Goal: Complete application form: Complete application form

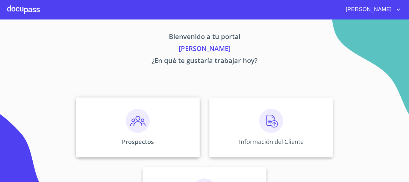
click at [135, 121] on img at bounding box center [138, 121] width 24 height 24
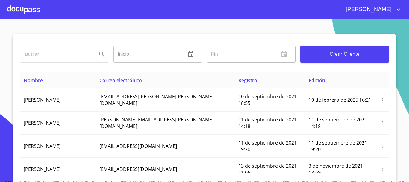
click at [46, 57] on input "search" at bounding box center [56, 54] width 72 height 16
type input "reyes lopez"
click at [100, 56] on icon "Search" at bounding box center [101, 54] width 7 height 7
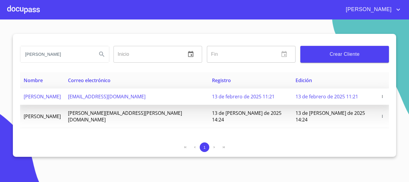
click at [54, 95] on span "REYES LOPEZ GUZMAN" at bounding box center [42, 96] width 37 height 7
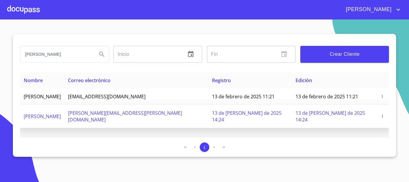
click at [60, 113] on span "[PERSON_NAME]" at bounding box center [42, 116] width 37 height 7
click at [59, 113] on span "[PERSON_NAME]" at bounding box center [42, 116] width 37 height 7
click at [380, 114] on icon "button" at bounding box center [382, 116] width 4 height 4
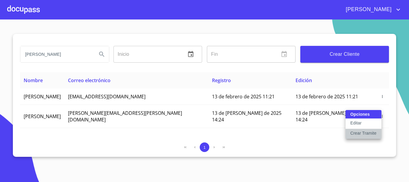
click at [352, 133] on p "Crear Tramite" at bounding box center [363, 133] width 26 height 6
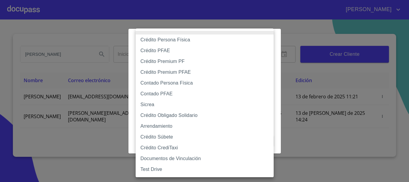
click at [202, 60] on body "ADRIANA reyes lopez Inicio ​ Fin ​ Crear Cliente Nombre Correo electrónico Regi…" at bounding box center [204, 91] width 409 height 182
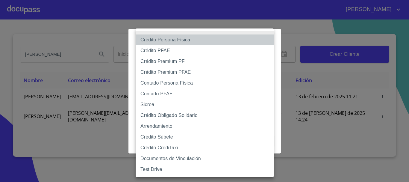
click at [201, 40] on li "Crédito Persona Física" at bounding box center [205, 39] width 138 height 11
type input "6009fb3c7d1714eb8809aa97"
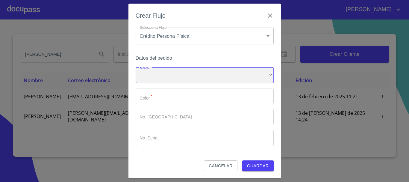
click at [195, 71] on div "​" at bounding box center [205, 75] width 138 height 16
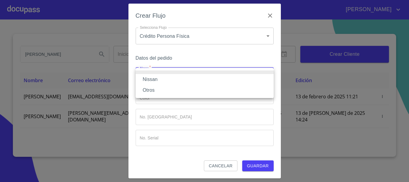
click at [178, 75] on li "Nissan" at bounding box center [205, 79] width 138 height 11
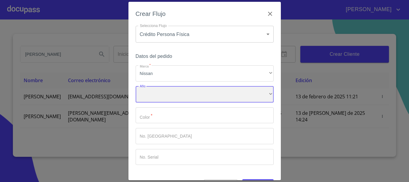
click at [171, 97] on div "​" at bounding box center [205, 94] width 138 height 16
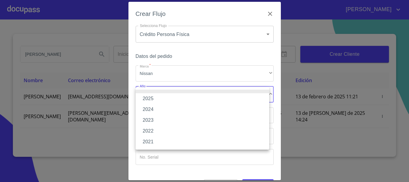
click at [165, 109] on li "2024" at bounding box center [202, 109] width 133 height 11
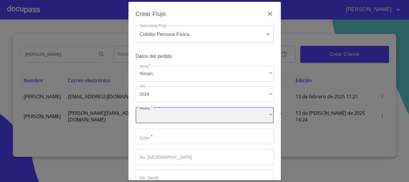
click at [163, 115] on div "​" at bounding box center [205, 115] width 138 height 16
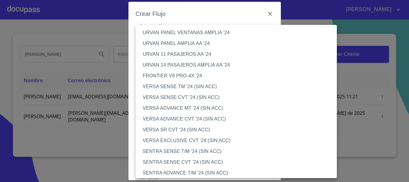
scroll to position [539, 0]
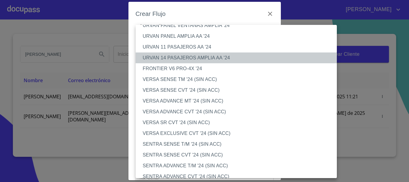
click at [198, 58] on li "URVAN 14 PASAJEROS AMPLIA AA '24" at bounding box center [239, 57] width 206 height 11
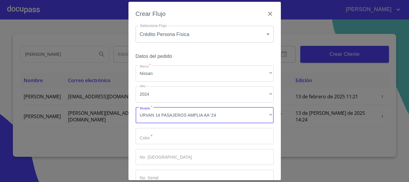
click at [174, 137] on input "Marca   *" at bounding box center [205, 136] width 138 height 16
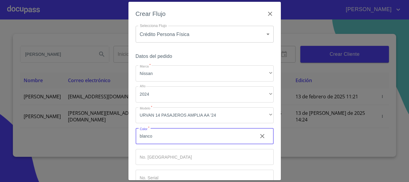
type input "blanco"
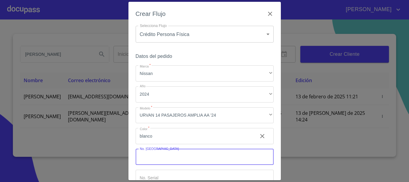
click at [182, 156] on input "Marca   *" at bounding box center [205, 157] width 138 height 16
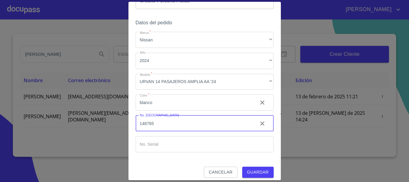
scroll to position [38, 0]
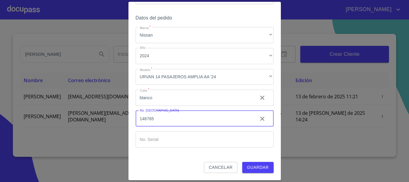
type input "148765"
drag, startPoint x: 154, startPoint y: 133, endPoint x: 154, endPoint y: 136, distance: 3.6
click at [154, 106] on input "Marca   *" at bounding box center [194, 97] width 117 height 16
type input "j"
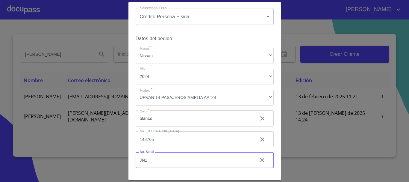
scroll to position [8, 0]
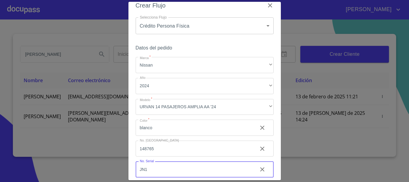
type input "JN1"
click at [175, 28] on body "ADRIANA reyes lopez Inicio ​ Fin ​ Crear Cliente Nombre Correo electrónico Regi…" at bounding box center [204, 91] width 409 height 182
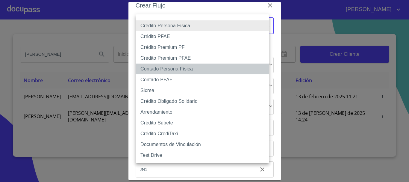
click at [169, 71] on li "Contado Persona Física" at bounding box center [202, 68] width 133 height 11
type input "60bf975b0d9865ccc2471536"
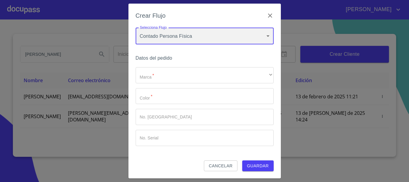
scroll to position [0, 0]
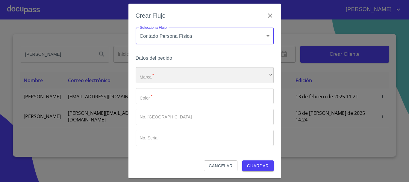
click at [167, 78] on div "​" at bounding box center [205, 75] width 138 height 16
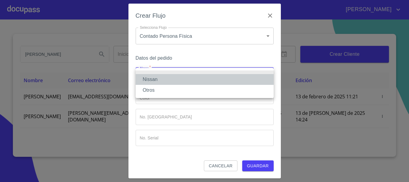
click at [162, 81] on li "Nissan" at bounding box center [205, 79] width 138 height 11
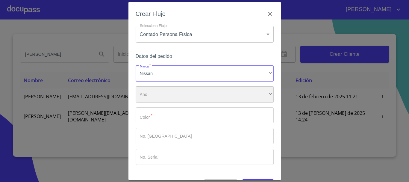
click at [159, 95] on div "​" at bounding box center [205, 94] width 138 height 16
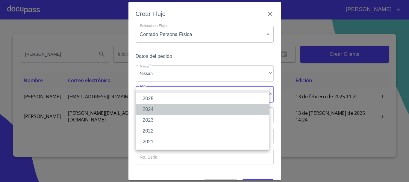
click at [156, 109] on li "2024" at bounding box center [202, 109] width 133 height 11
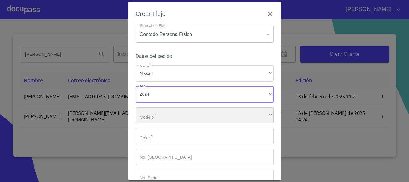
click at [158, 116] on div "​" at bounding box center [205, 115] width 138 height 16
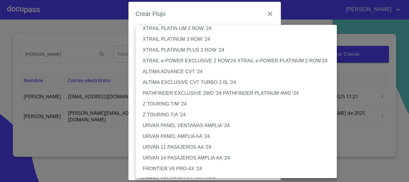
scroll to position [449, 0]
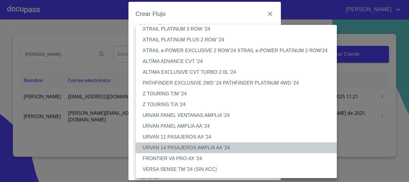
click at [192, 149] on li "URVAN 14 PASAJEROS AMPLIA AA '24" at bounding box center [239, 147] width 206 height 11
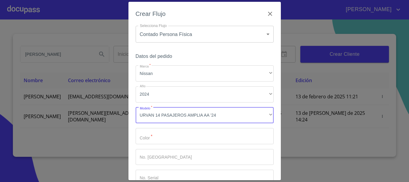
click at [166, 136] on input "Marca   *" at bounding box center [205, 136] width 138 height 16
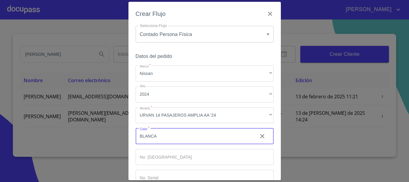
type input "BLANCA"
click at [196, 144] on input "Marca   *" at bounding box center [194, 136] width 117 height 16
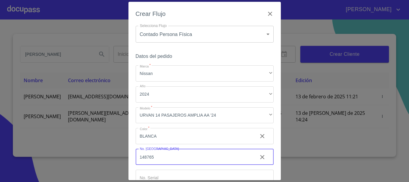
scroll to position [38, 0]
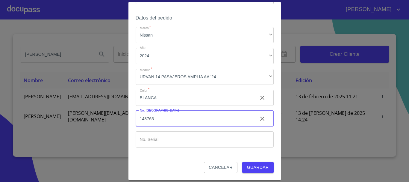
type input "148765"
click at [172, 106] on input "Marca   *" at bounding box center [194, 97] width 117 height 16
click at [149, 141] on input "JN1|BE6D" at bounding box center [194, 139] width 117 height 16
click at [158, 139] on input "JN1BE6D" at bounding box center [194, 139] width 117 height 16
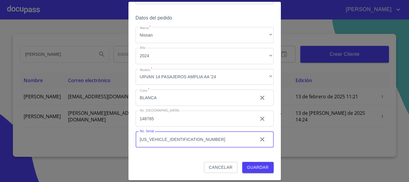
type input "[US_VEHICLE_IDENTIFICATION_NUMBER]"
click at [247, 166] on span "Guardar" at bounding box center [258, 166] width 22 height 7
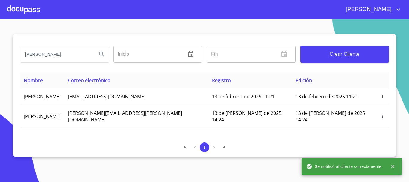
click at [38, 13] on div at bounding box center [23, 9] width 33 height 19
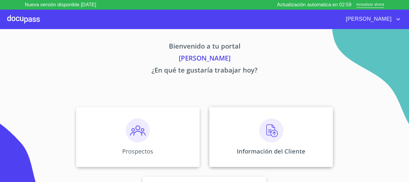
click at [268, 130] on img at bounding box center [271, 130] width 24 height 24
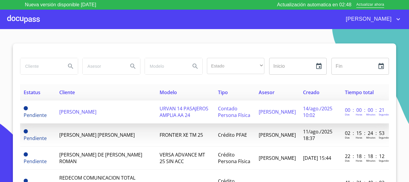
click at [77, 112] on span "[PERSON_NAME]" at bounding box center [77, 111] width 37 height 7
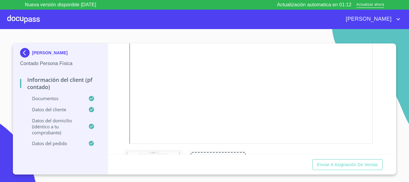
scroll to position [818, 0]
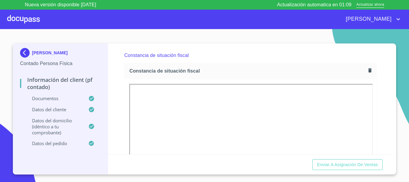
click at [368, 72] on icon "button" at bounding box center [369, 70] width 3 height 4
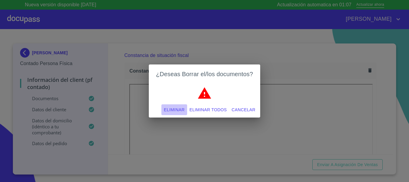
click at [168, 111] on span "Eliminar" at bounding box center [174, 109] width 21 height 7
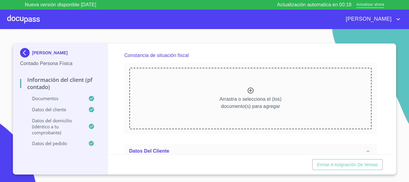
click at [249, 94] on icon at bounding box center [250, 90] width 7 height 7
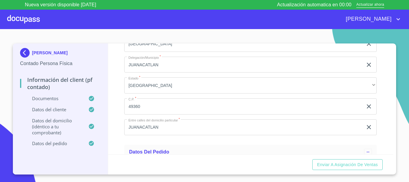
scroll to position [1515, 0]
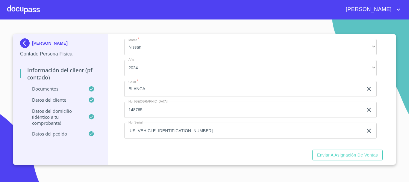
scroll to position [1120, 0]
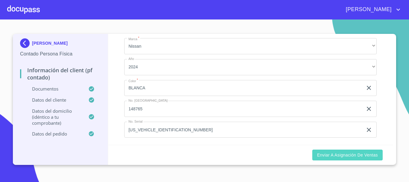
click at [364, 157] on span "Enviar a Asignación de Ventas" at bounding box center [347, 154] width 61 height 7
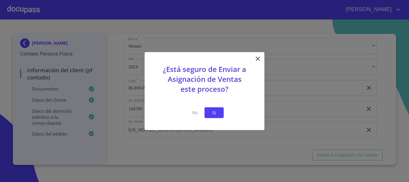
click at [212, 115] on span "Si" at bounding box center [214, 112] width 10 height 7
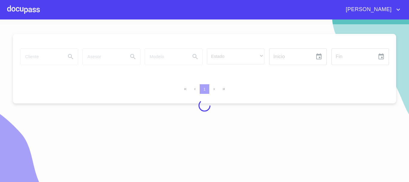
click at [19, 11] on div at bounding box center [23, 9] width 33 height 19
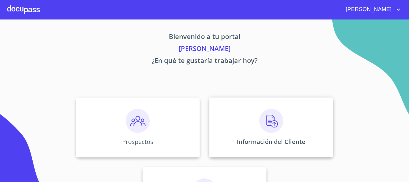
click at [259, 122] on img at bounding box center [271, 121] width 24 height 24
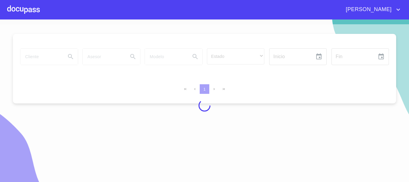
click at [46, 59] on div at bounding box center [204, 105] width 409 height 162
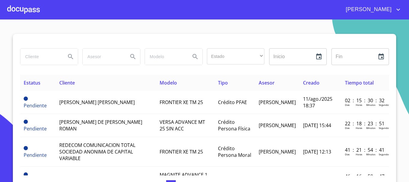
click at [44, 57] on input "search" at bounding box center [40, 56] width 41 height 16
click at [37, 11] on div at bounding box center [23, 9] width 33 height 19
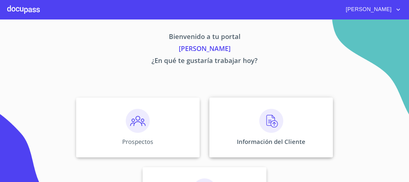
click at [266, 130] on img at bounding box center [271, 121] width 24 height 24
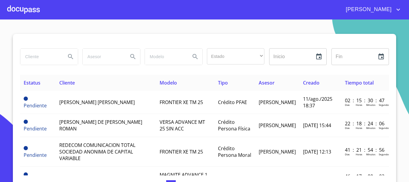
click at [44, 57] on input "search" at bounding box center [40, 56] width 41 height 16
type input "[PERSON_NAME]"
click at [67, 57] on icon "Search" at bounding box center [70, 56] width 7 height 7
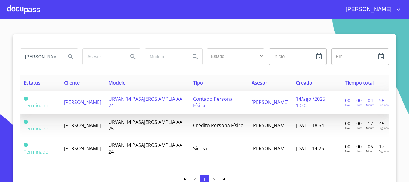
click at [78, 105] on span "[PERSON_NAME]" at bounding box center [82, 102] width 37 height 7
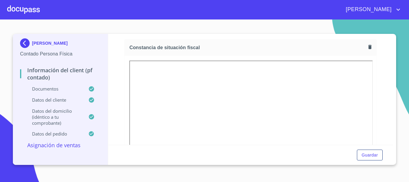
scroll to position [908, 0]
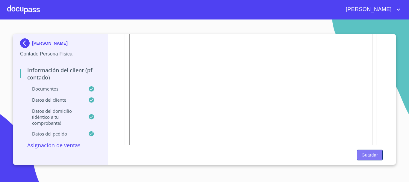
click at [370, 154] on span "Guardar" at bounding box center [370, 154] width 16 height 7
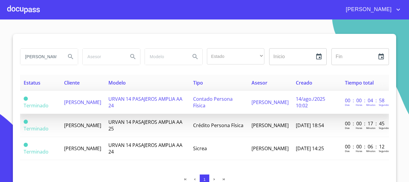
click at [83, 101] on span "[PERSON_NAME]" at bounding box center [82, 102] width 37 height 7
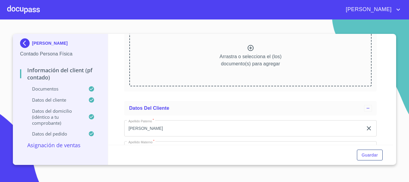
scroll to position [539, 0]
